Goal: Information Seeking & Learning: Learn about a topic

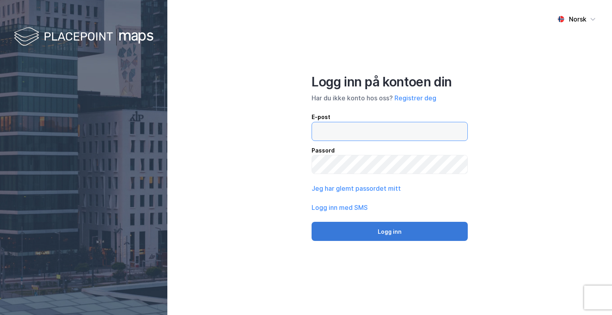
type input "einar.widjaja.melberg@banenor.no"
click at [416, 227] on button "Logg inn" at bounding box center [390, 231] width 156 height 19
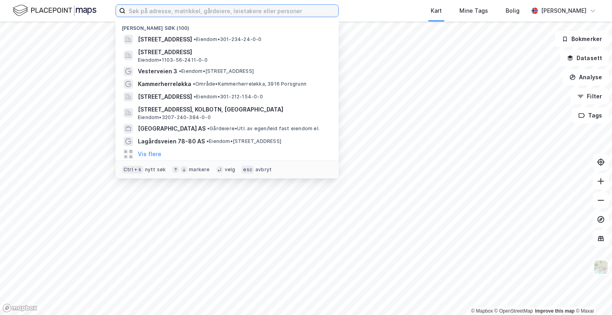
click at [249, 10] on input at bounding box center [232, 11] width 213 height 12
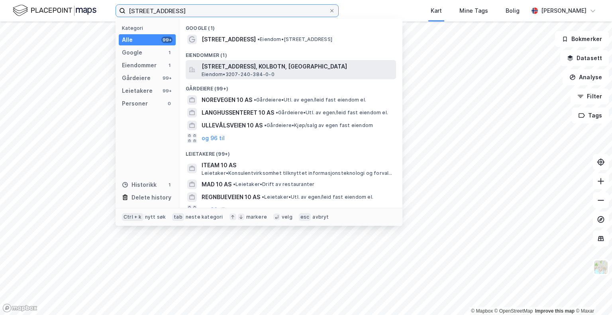
type input "solbråtanveien 10"
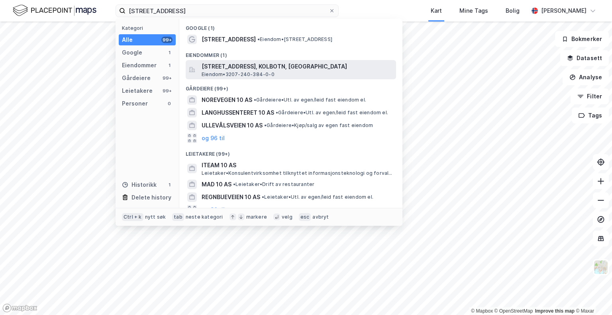
click at [247, 65] on span "Solbråtanveien 10, 1410, KOLBOTN, NORDRE FOLLO" at bounding box center [297, 67] width 191 height 10
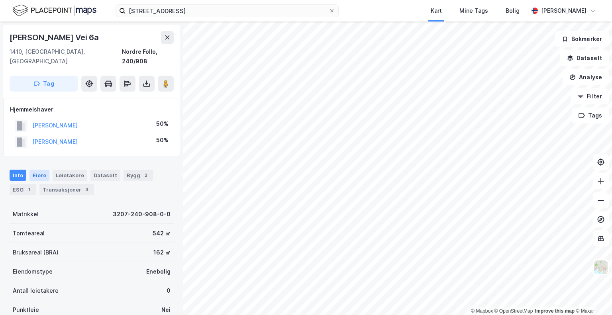
click at [37, 170] on div "Eiere" at bounding box center [39, 175] width 20 height 11
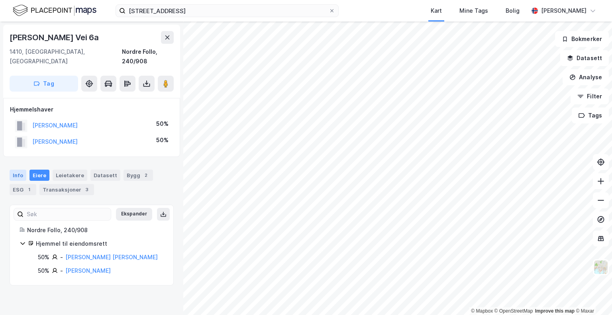
click at [19, 170] on div "Info" at bounding box center [18, 175] width 17 height 11
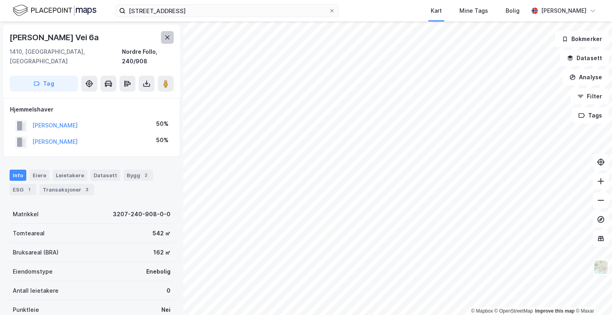
click at [163, 39] on button at bounding box center [167, 37] width 13 height 13
